Goal: Answer question/provide support

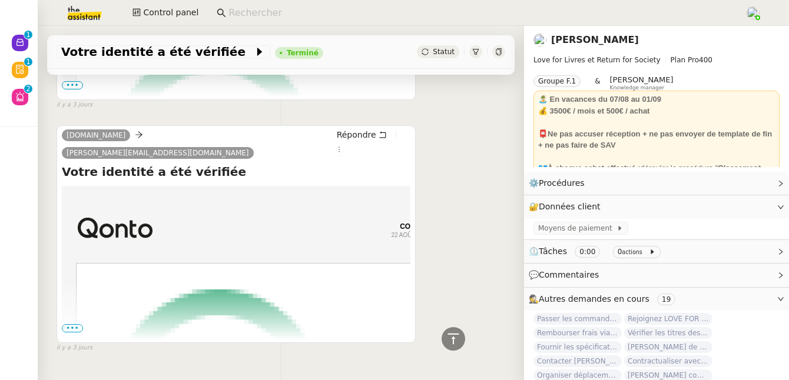
scroll to position [208, 0]
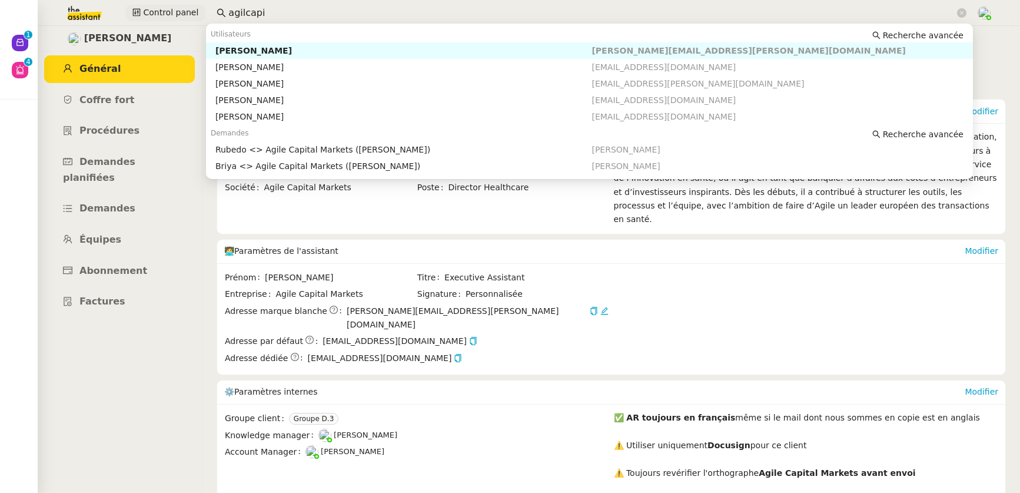
drag, startPoint x: 271, startPoint y: 14, endPoint x: 181, endPoint y: 14, distance: 90.1
click at [178, 14] on div "Control panel agilcapi" at bounding box center [510, 13] width 962 height 26
click at [262, 55] on div "Edwige Giron-Fleckinger" at bounding box center [404, 50] width 377 height 11
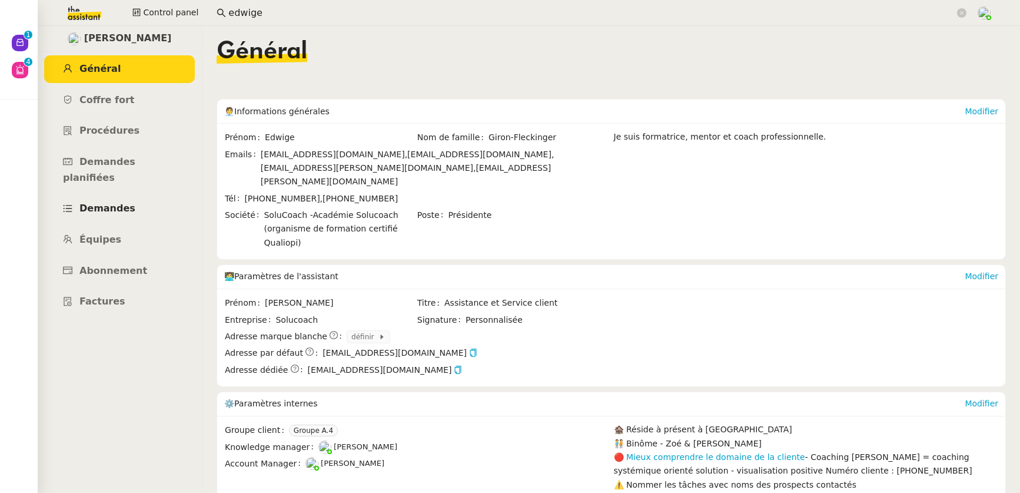
click at [108, 203] on span "Demandes" at bounding box center [107, 208] width 56 height 11
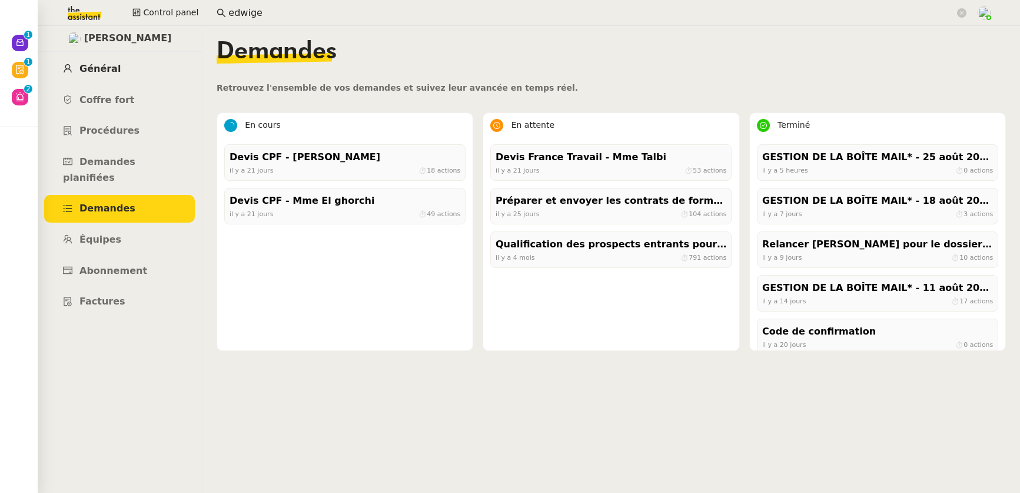
click at [101, 79] on link "Général" at bounding box center [119, 69] width 151 height 28
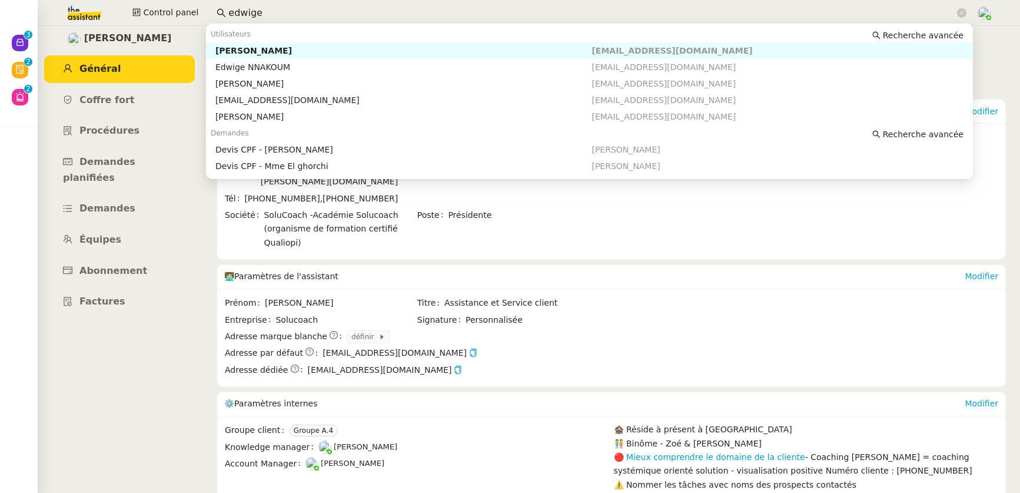
drag, startPoint x: 301, startPoint y: 13, endPoint x: 203, endPoint y: 11, distance: 97.8
click at [203, 11] on div "Control panel edwige" at bounding box center [510, 13] width 962 height 26
click at [297, 49] on div "[PERSON_NAME]" at bounding box center [404, 50] width 377 height 11
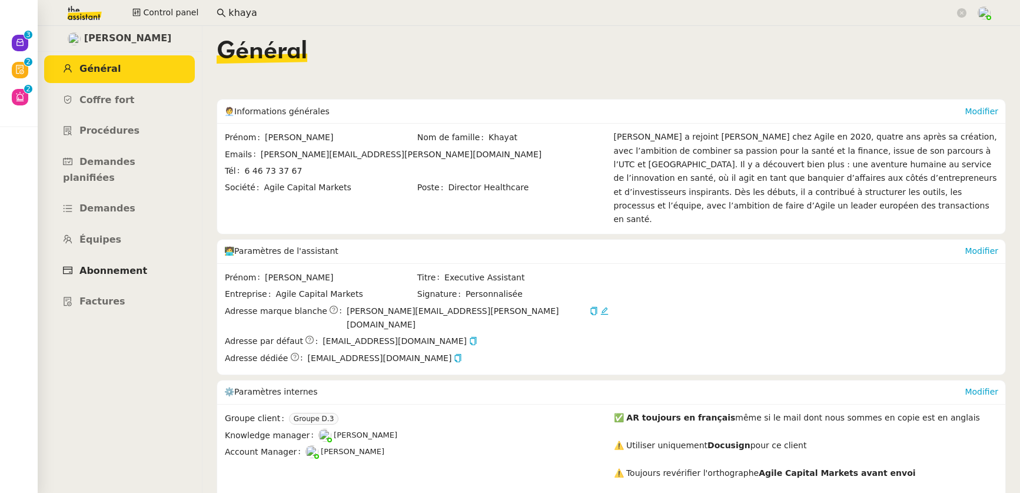
click at [102, 265] on span "Abonnement" at bounding box center [113, 270] width 68 height 11
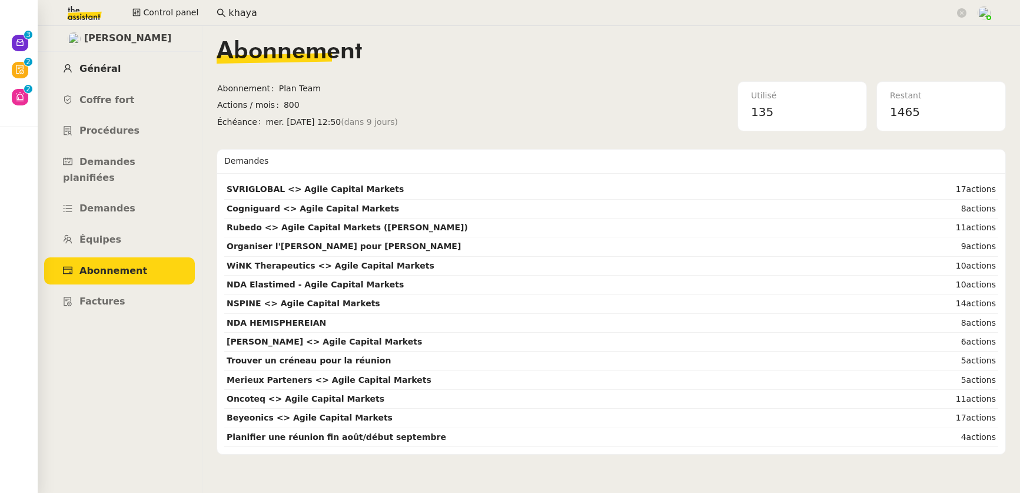
click at [114, 61] on link "Général" at bounding box center [119, 69] width 151 height 28
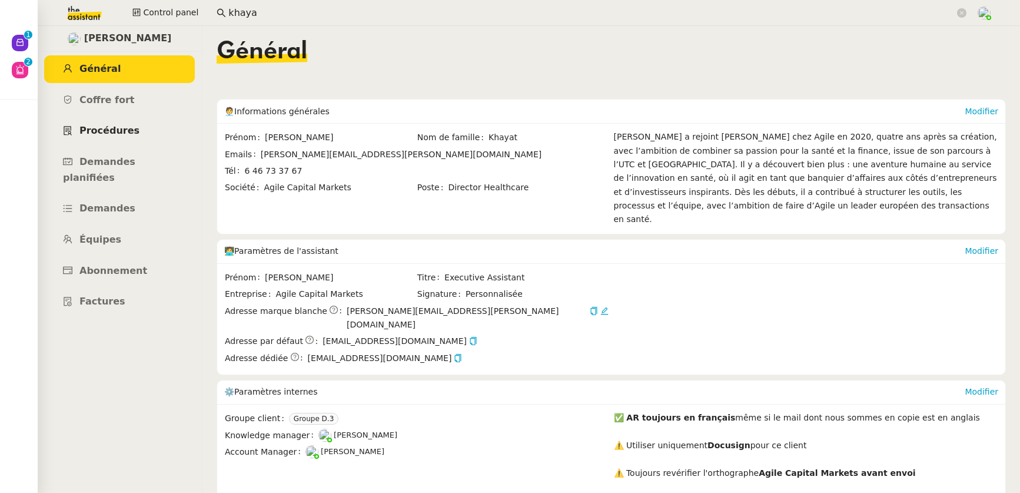
click at [107, 125] on span "Procédures" at bounding box center [109, 130] width 60 height 11
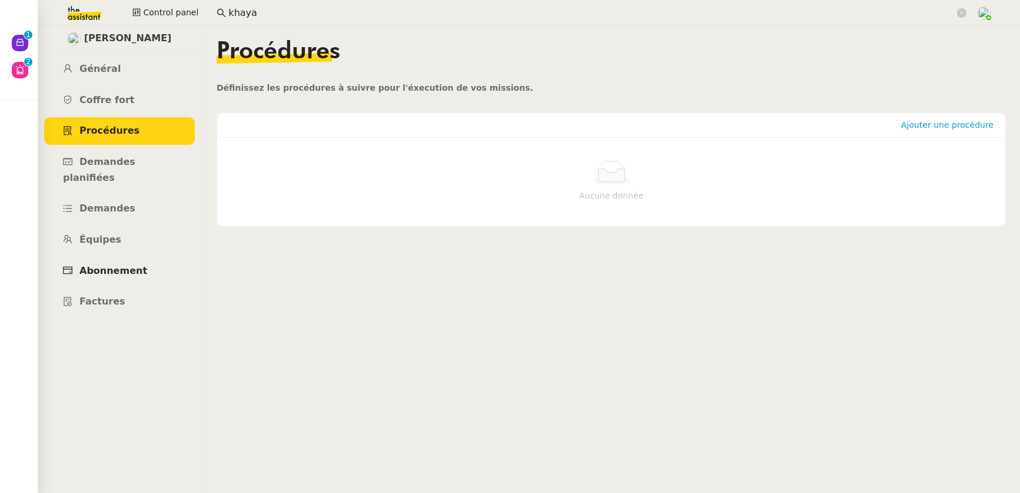
click at [111, 265] on span "Abonnement" at bounding box center [113, 270] width 68 height 11
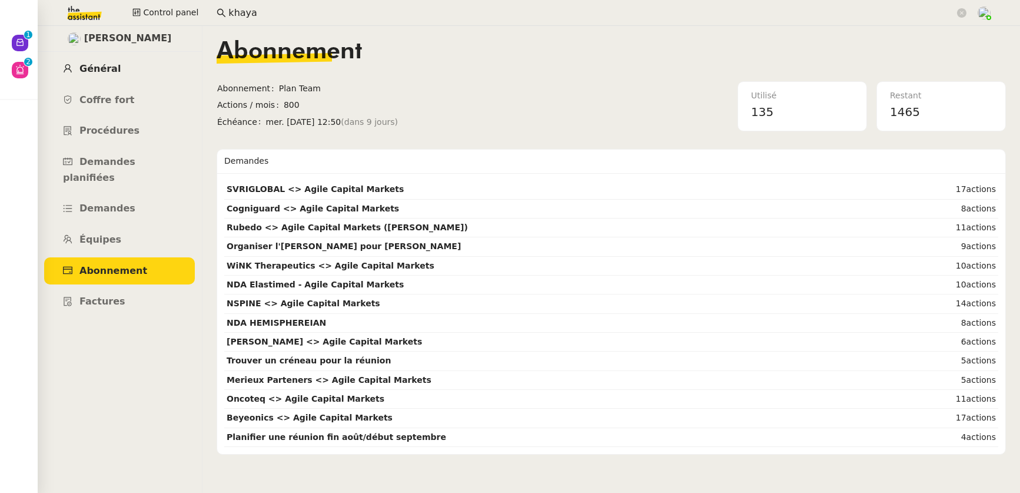
click at [104, 68] on span "Général" at bounding box center [99, 68] width 41 height 11
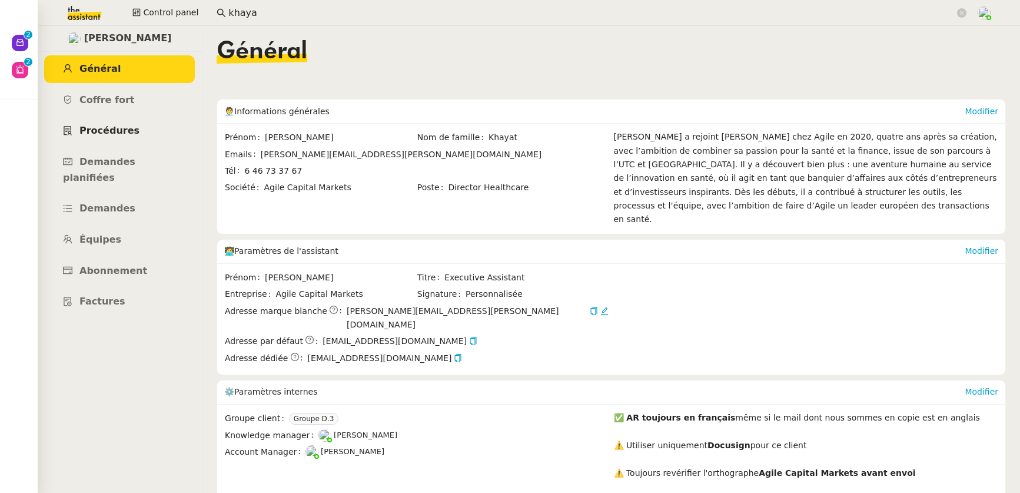
click at [117, 141] on link "Procédures" at bounding box center [119, 131] width 151 height 28
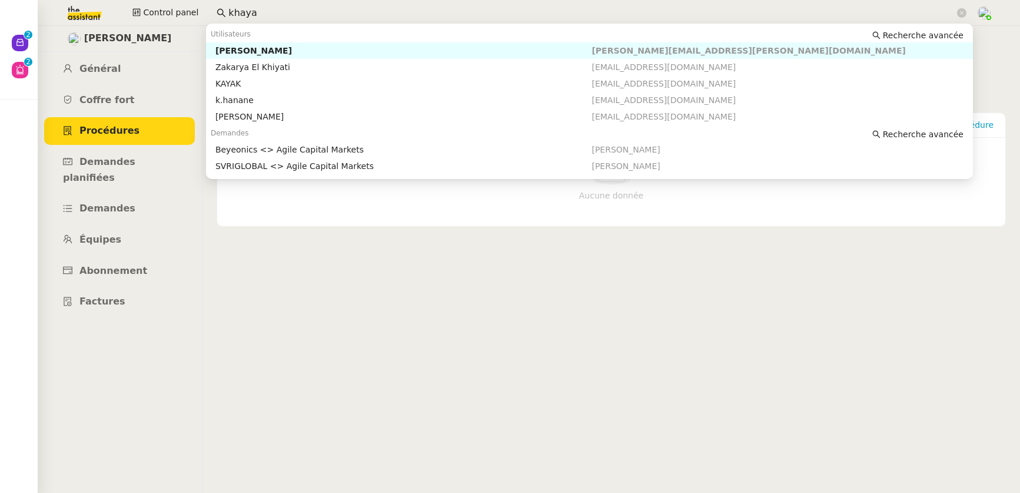
drag, startPoint x: 278, startPoint y: 14, endPoint x: 218, endPoint y: 13, distance: 60.1
click at [218, 13] on nz-input-group "khaya" at bounding box center [591, 13] width 763 height 18
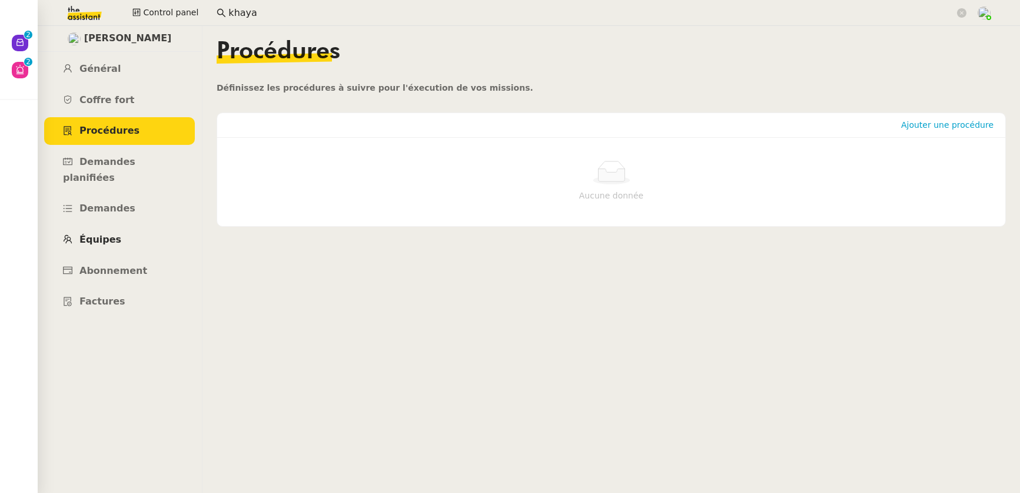
click at [112, 234] on span "Équipes" at bounding box center [100, 239] width 42 height 11
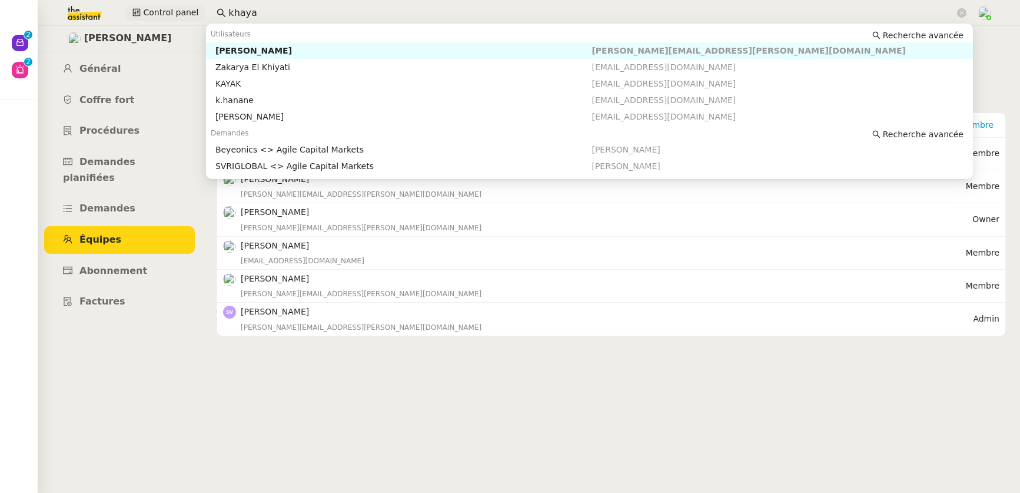
drag, startPoint x: 247, startPoint y: 15, endPoint x: 195, endPoint y: 14, distance: 52.4
click at [195, 14] on div "Control panel khaya" at bounding box center [510, 13] width 962 height 26
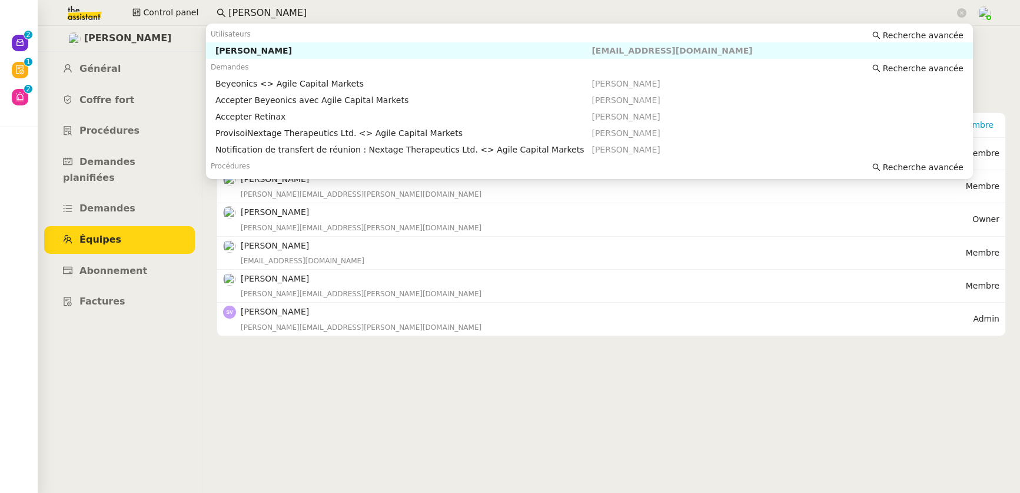
click at [277, 52] on div "Pierre BERTIN" at bounding box center [404, 50] width 377 height 11
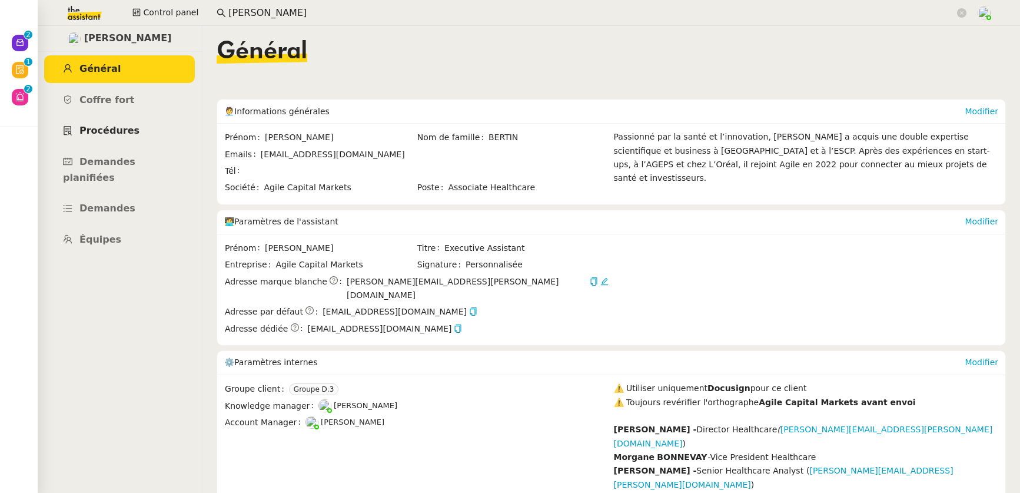
click at [114, 124] on link "Procédures" at bounding box center [119, 131] width 151 height 28
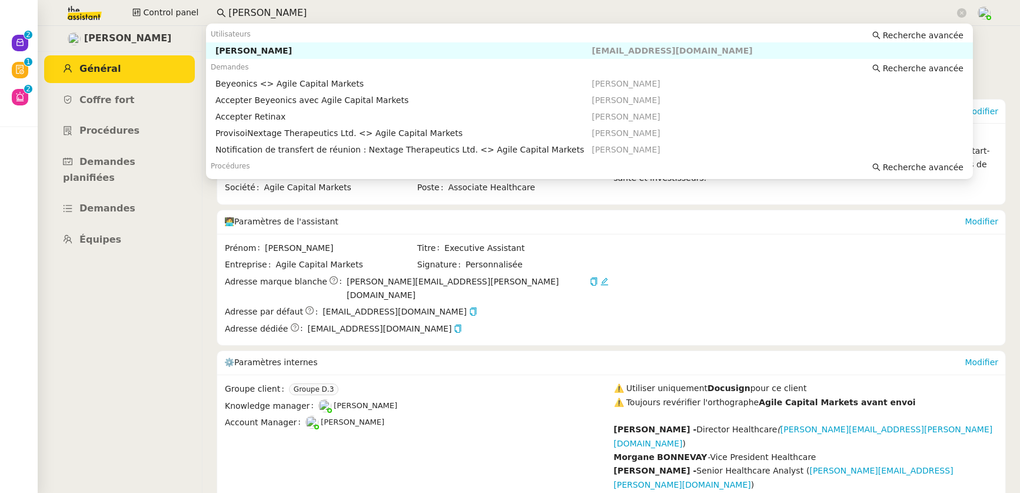
drag, startPoint x: 293, startPoint y: 15, endPoint x: 224, endPoint y: 15, distance: 68.3
click at [228, 15] on input "pierre bertin" at bounding box center [591, 13] width 727 height 16
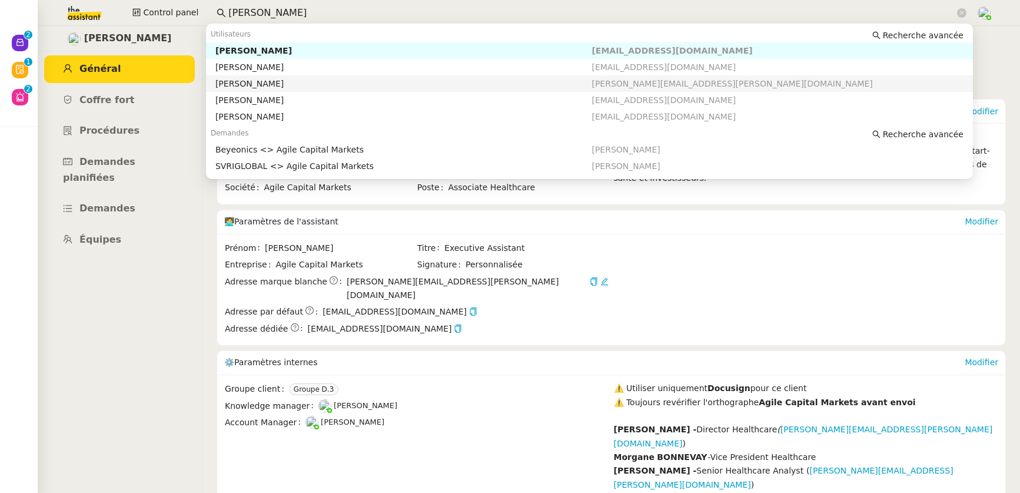
click at [270, 84] on div "[PERSON_NAME]" at bounding box center [404, 83] width 377 height 11
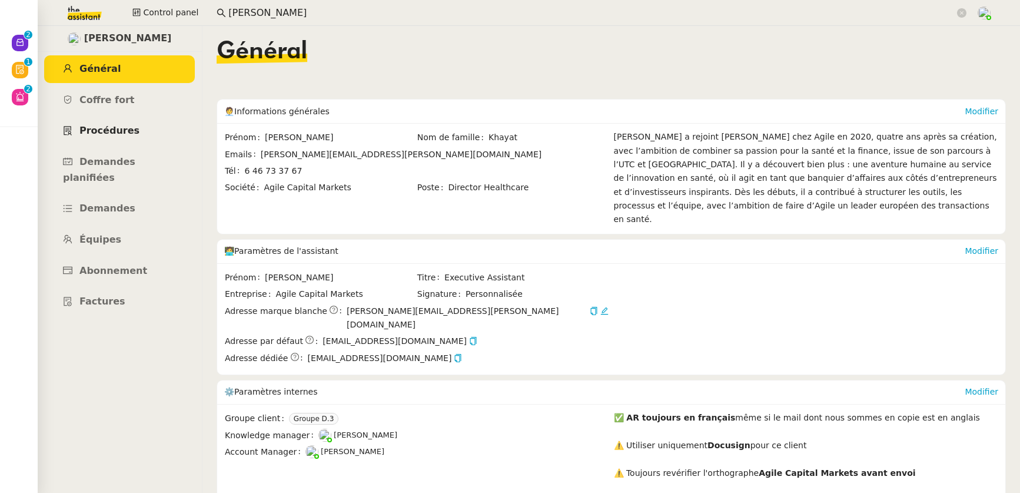
click at [98, 134] on span "Procédures" at bounding box center [109, 130] width 60 height 11
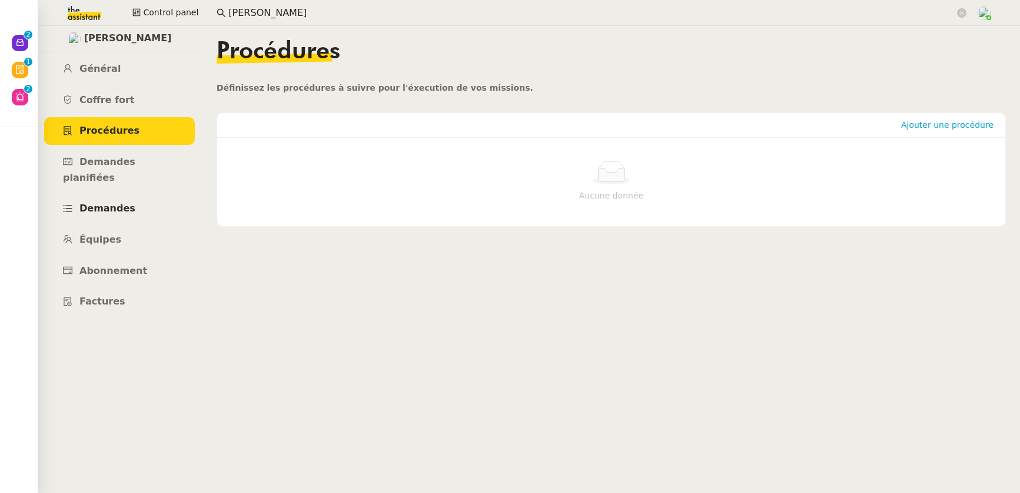
click at [117, 198] on link "Demandes" at bounding box center [119, 209] width 151 height 28
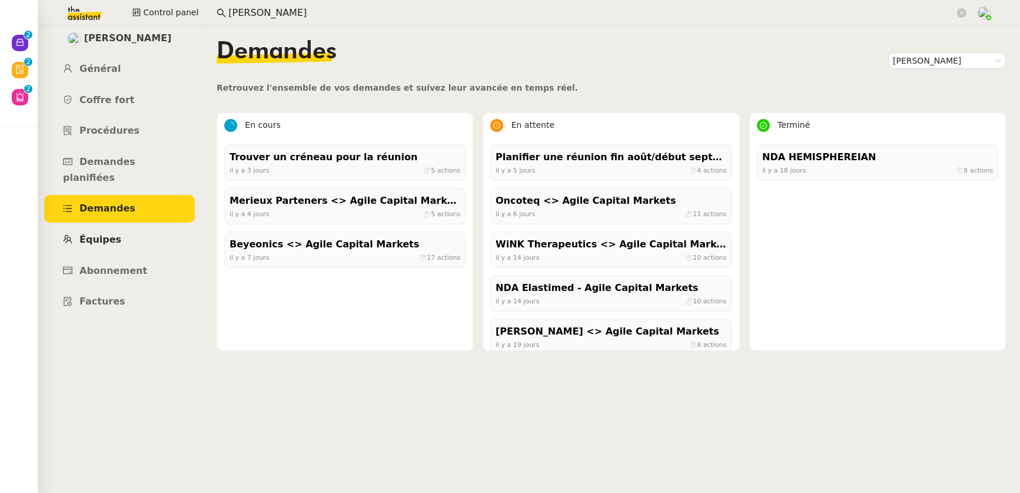
click at [95, 234] on span "Équipes" at bounding box center [100, 239] width 42 height 11
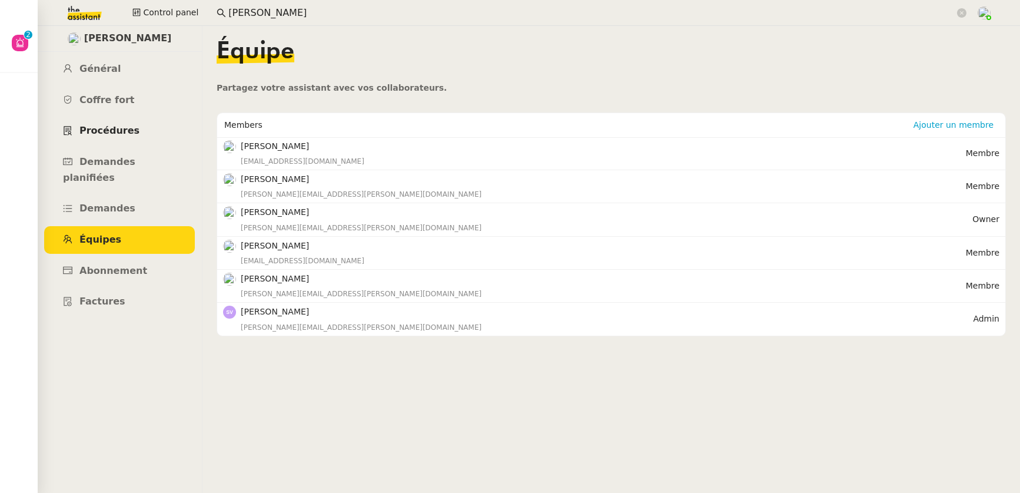
click at [102, 129] on span "Procédures" at bounding box center [109, 130] width 60 height 11
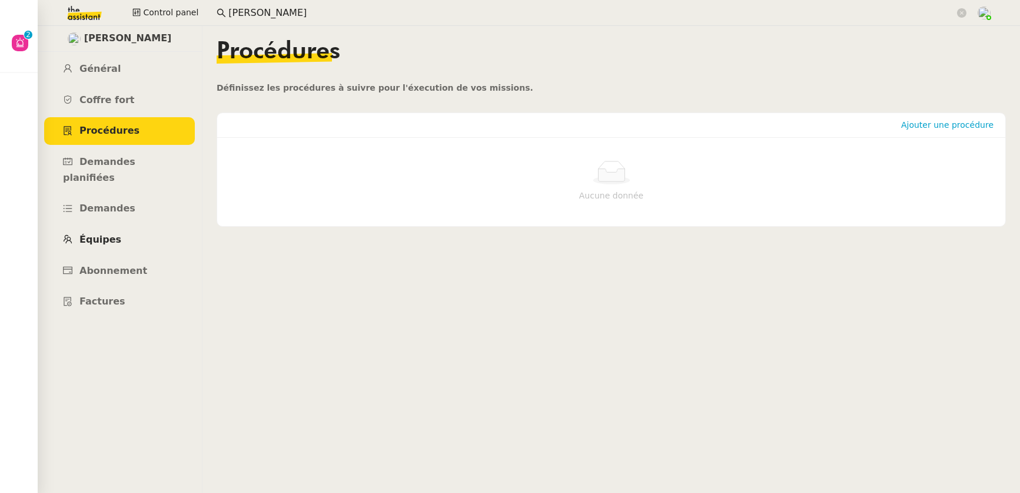
click at [108, 234] on span "Équipes" at bounding box center [100, 239] width 42 height 11
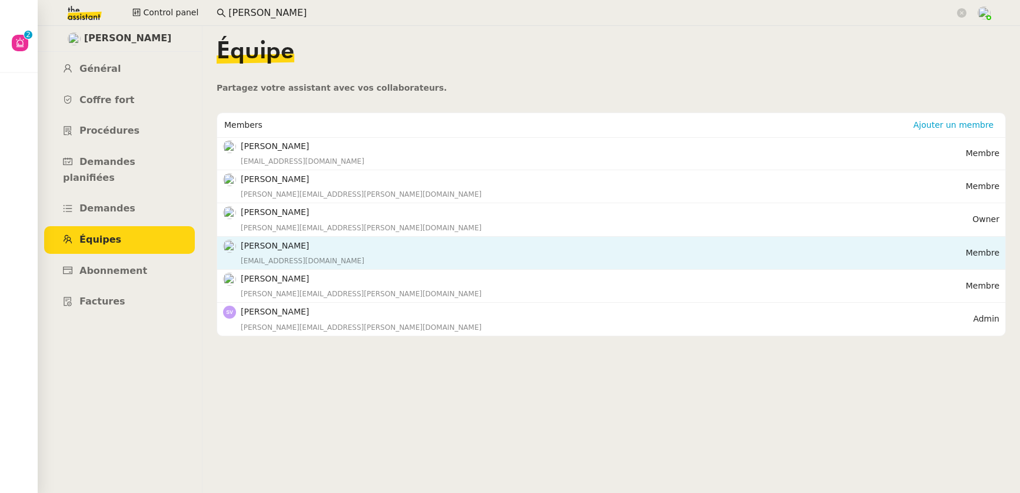
click at [278, 245] on h4 "Pierre BERTIN" at bounding box center [603, 246] width 725 height 14
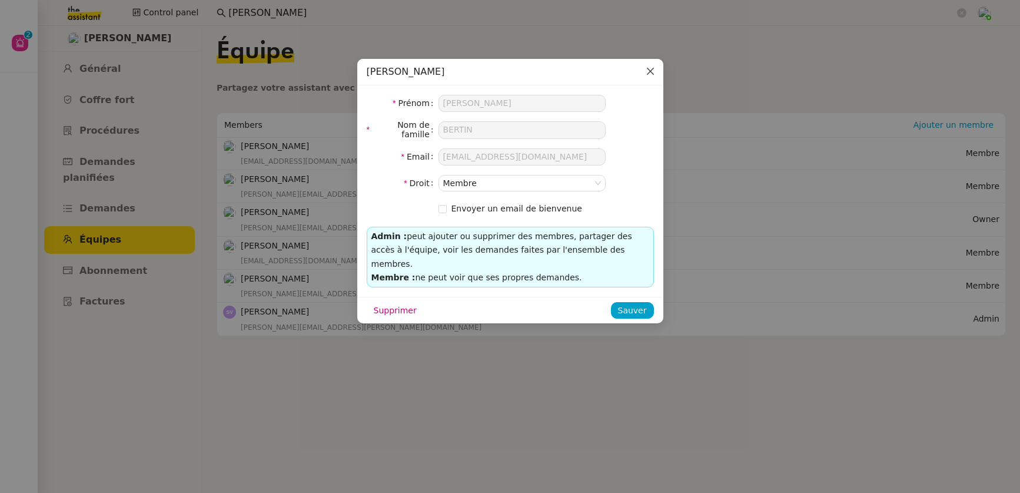
click at [650, 71] on icon "Close" at bounding box center [650, 71] width 7 height 7
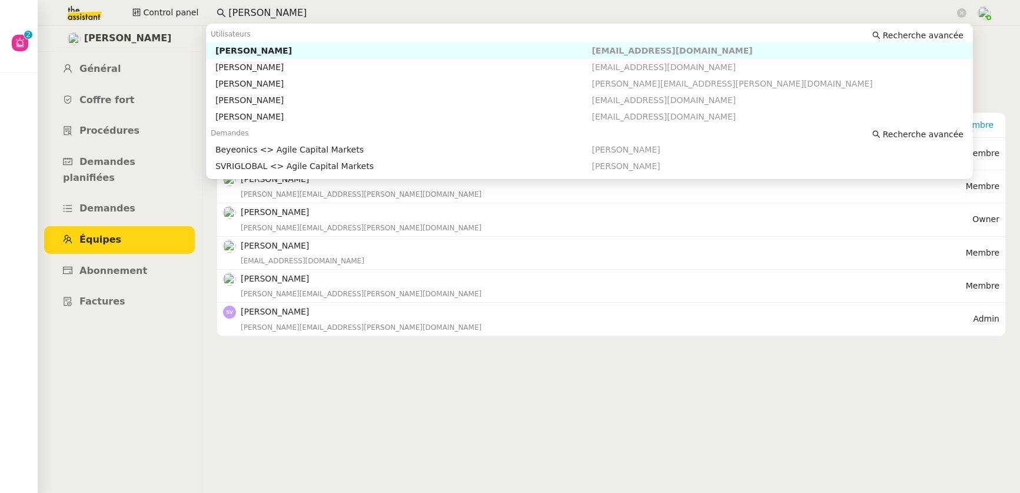
drag, startPoint x: 276, startPoint y: 9, endPoint x: 151, endPoint y: 2, distance: 125.0
click at [150, 2] on div "Control panel mickael" at bounding box center [510, 13] width 962 height 26
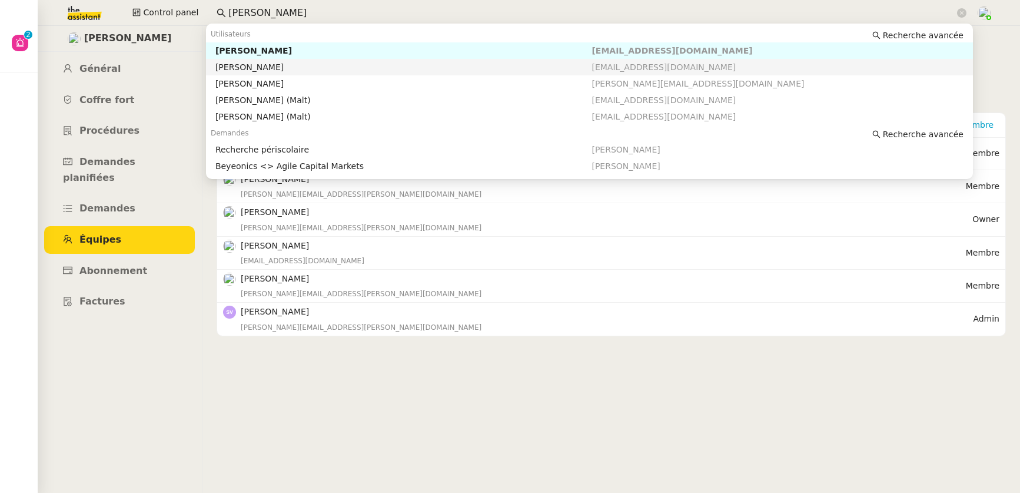
click at [230, 62] on div "Pierre BERTIN" at bounding box center [404, 67] width 377 height 11
type input "pierre bert"
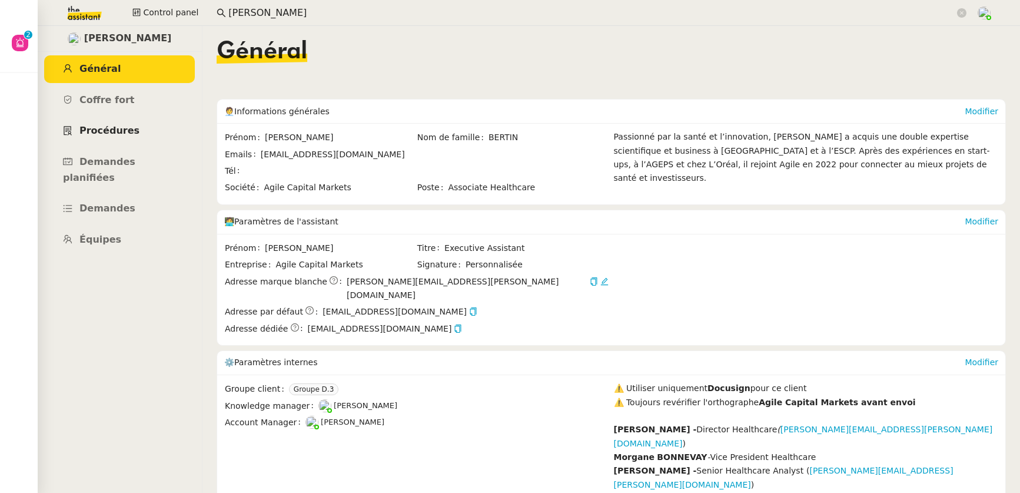
click at [115, 122] on link "Procédures" at bounding box center [119, 131] width 151 height 28
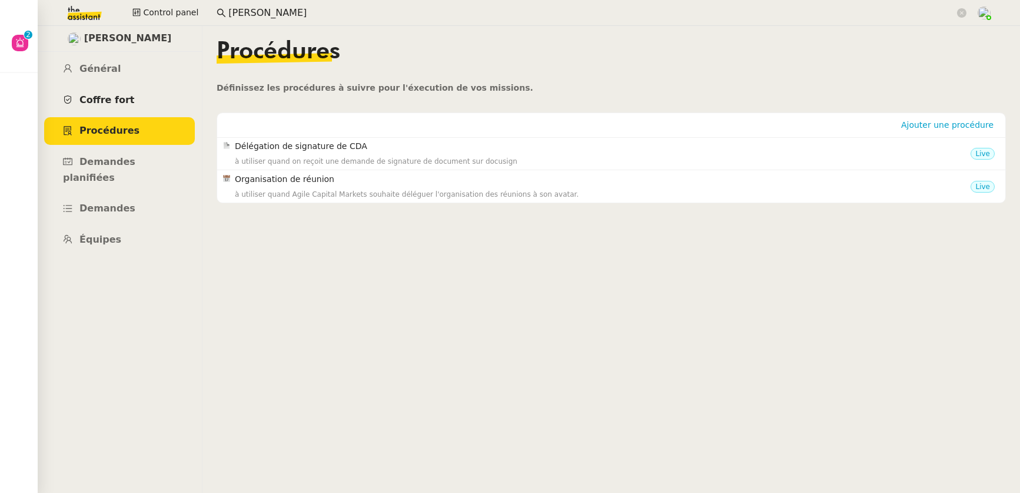
click at [115, 101] on span "Coffre fort" at bounding box center [106, 99] width 55 height 11
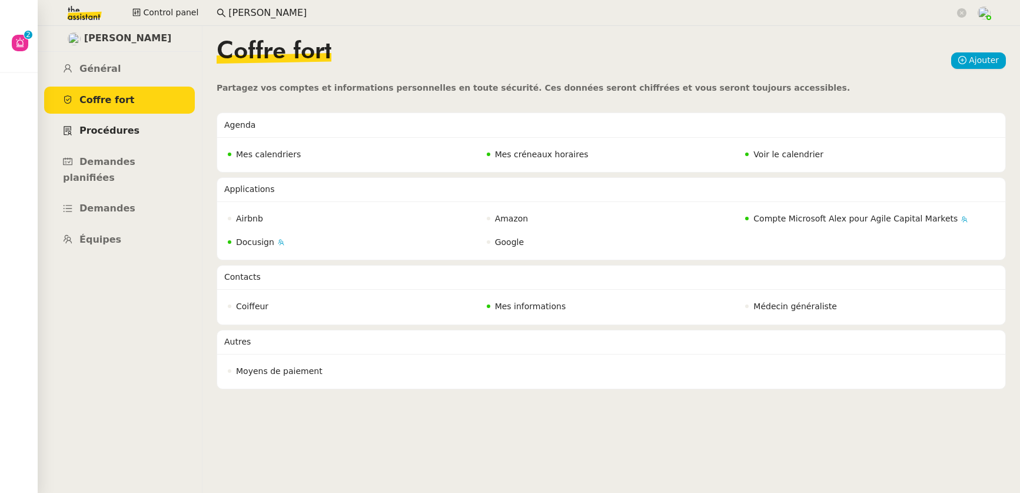
click at [114, 133] on span "Procédures" at bounding box center [109, 130] width 60 height 11
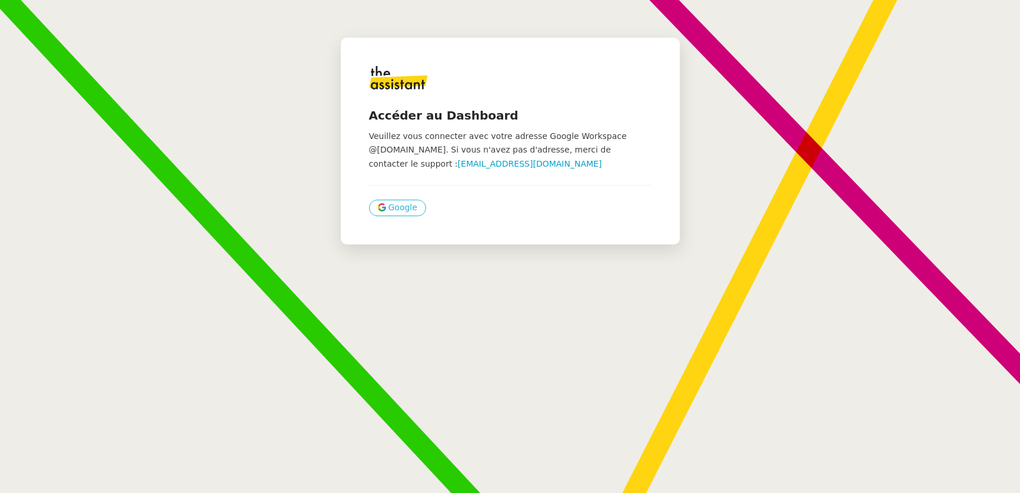
click at [389, 211] on span "Google" at bounding box center [403, 208] width 29 height 14
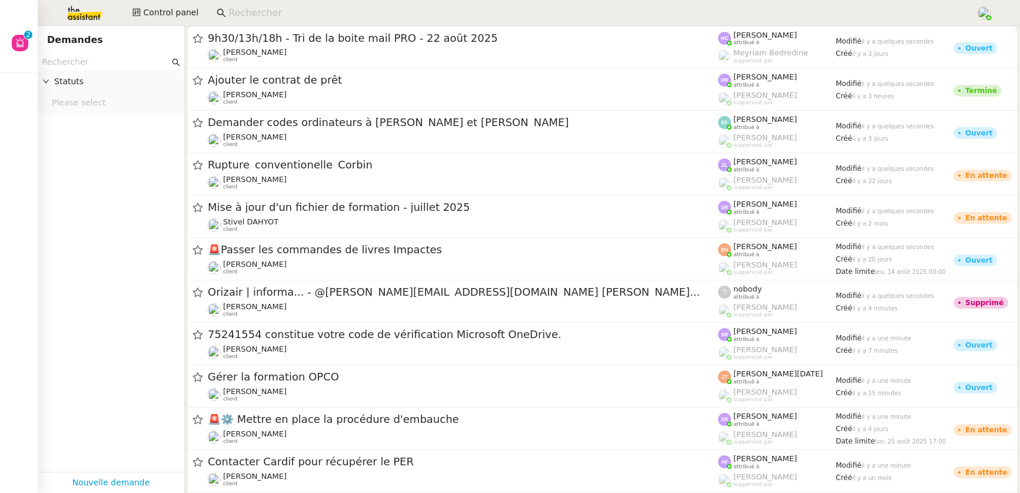
click at [306, 9] on input at bounding box center [596, 13] width 736 height 16
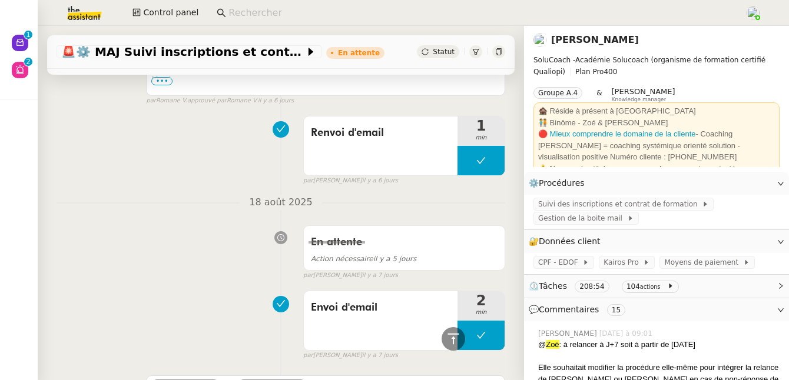
scroll to position [722, 0]
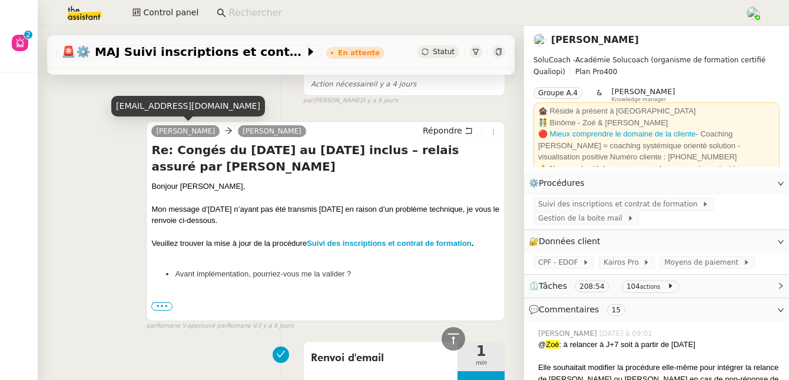
click at [163, 110] on div "charlie@theassistant.com" at bounding box center [188, 106] width 154 height 21
copy div "charlie@theassistant.com"
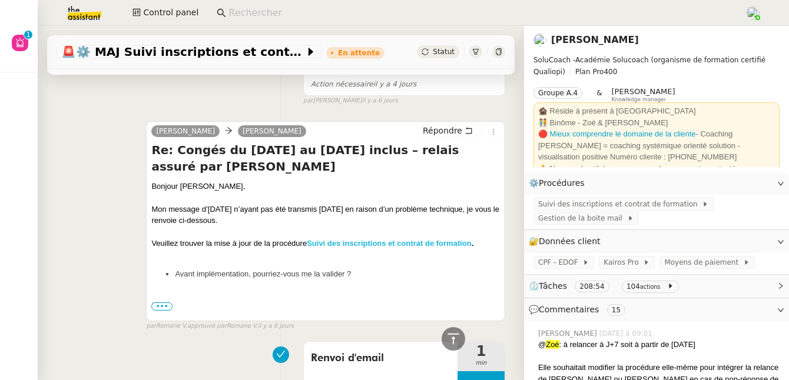
click at [314, 244] on strong "Suivi des inscriptions et contrat de formation" at bounding box center [389, 243] width 165 height 9
click at [0, 0] on nz-layout "Aide 0 1 2 3 4 5 6 7 8 9 Mes demandes Control panel 🚨 ⚙️ MAJ Suivi inscriptions…" at bounding box center [394, 190] width 789 height 380
